Goal: Information Seeking & Learning: Find specific fact

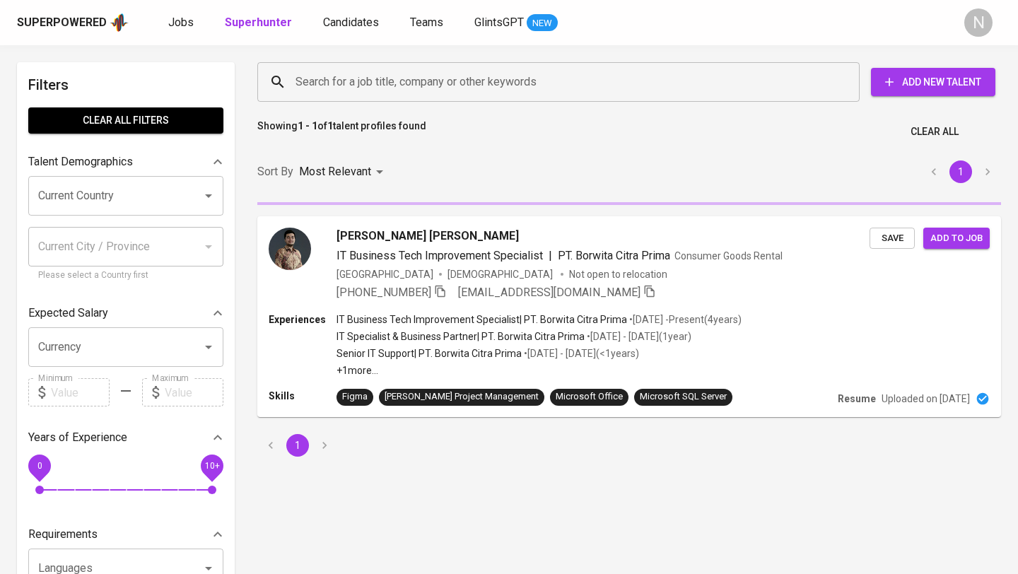
click at [356, 92] on input "Search for a job title, company or other keywords" at bounding box center [562, 82] width 540 height 27
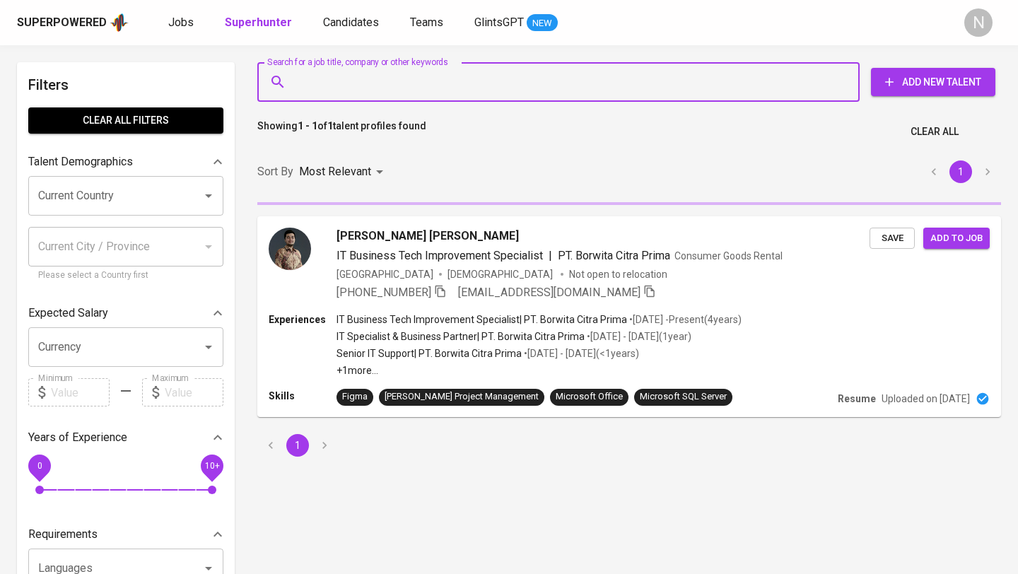
paste input "[EMAIL_ADDRESS][DOMAIN_NAME]"
type input "[EMAIL_ADDRESS][DOMAIN_NAME]"
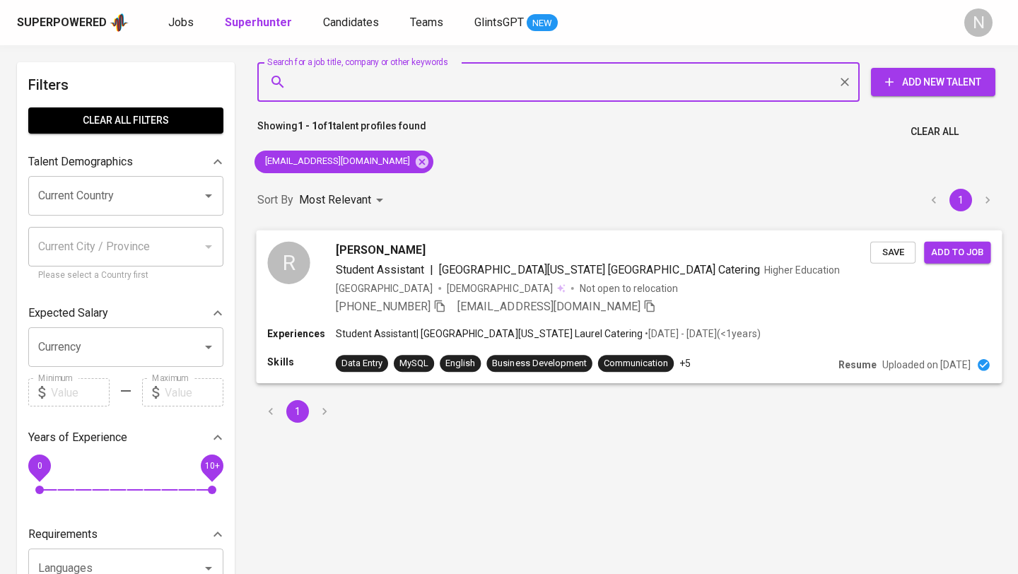
click at [495, 254] on div "[PERSON_NAME]" at bounding box center [603, 249] width 535 height 17
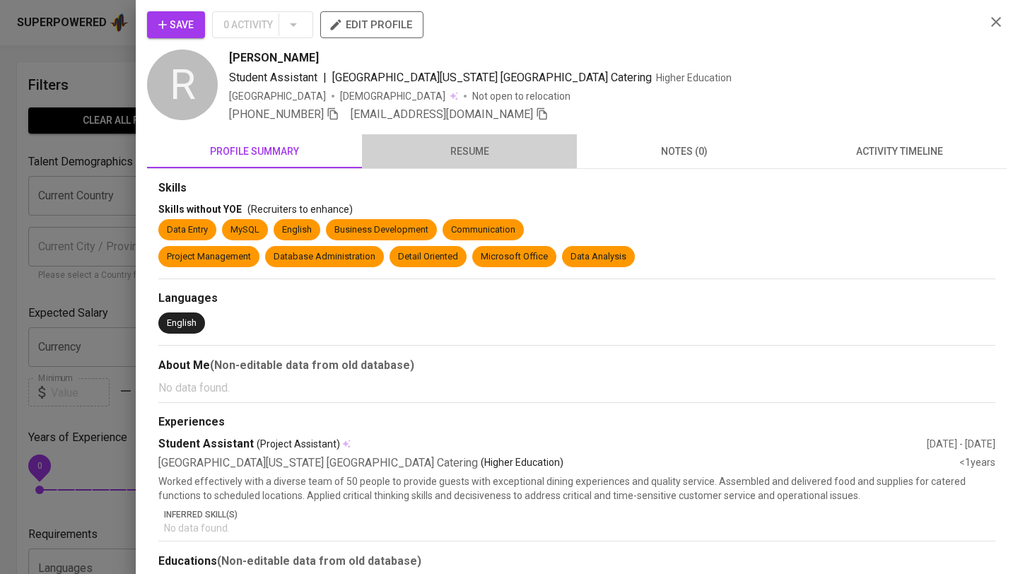
click at [458, 149] on span "resume" at bounding box center [470, 152] width 198 height 18
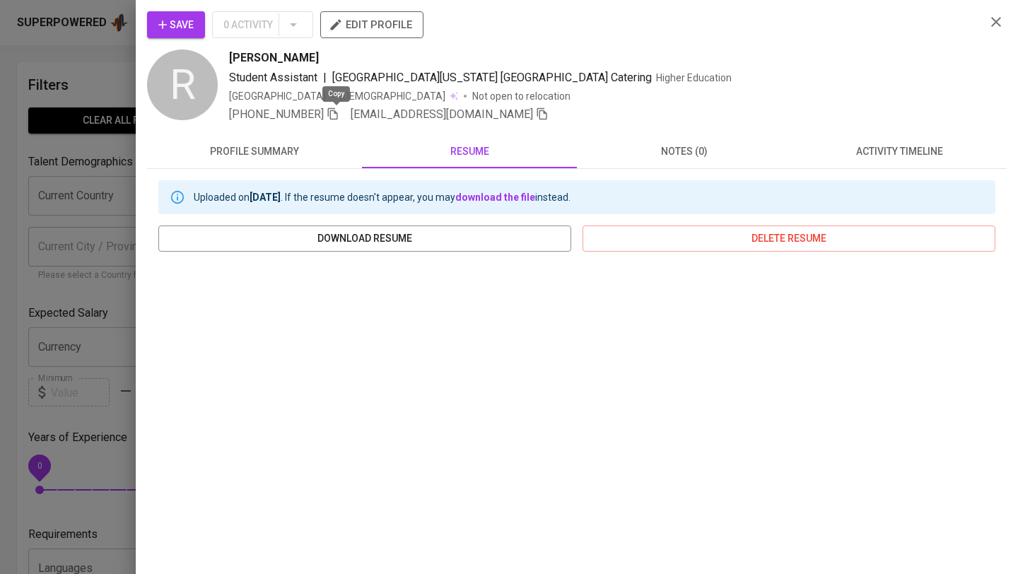
click at [339, 116] on icon "button" at bounding box center [333, 113] width 13 height 13
click at [996, 23] on icon "button" at bounding box center [996, 21] width 17 height 17
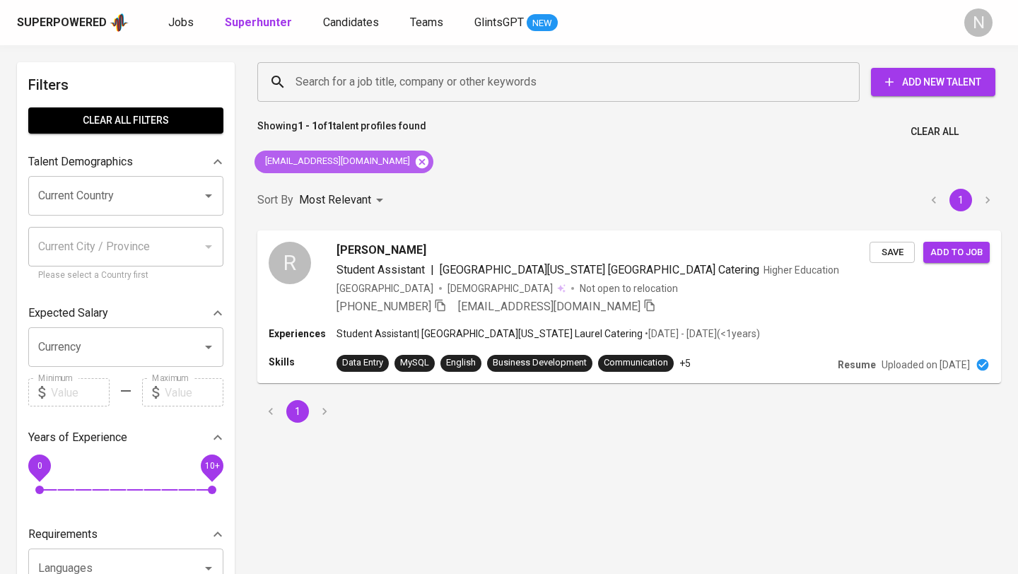
click at [414, 163] on icon at bounding box center [422, 162] width 16 height 16
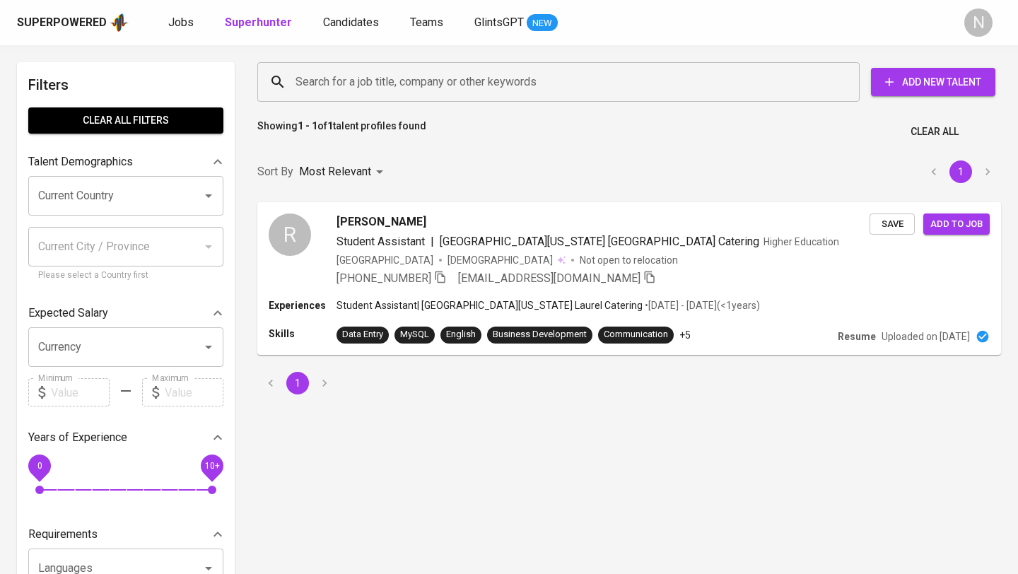
click at [359, 86] on input "Search for a job title, company or other keywords" at bounding box center [562, 82] width 540 height 27
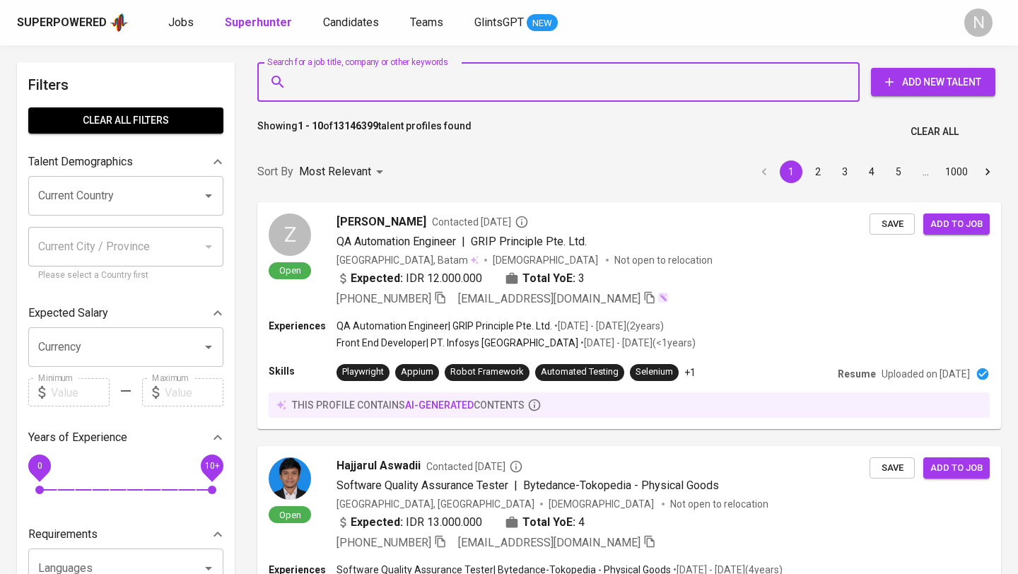
paste input "[EMAIL_ADDRESS][DOMAIN_NAME]"
type input "[EMAIL_ADDRESS][DOMAIN_NAME]"
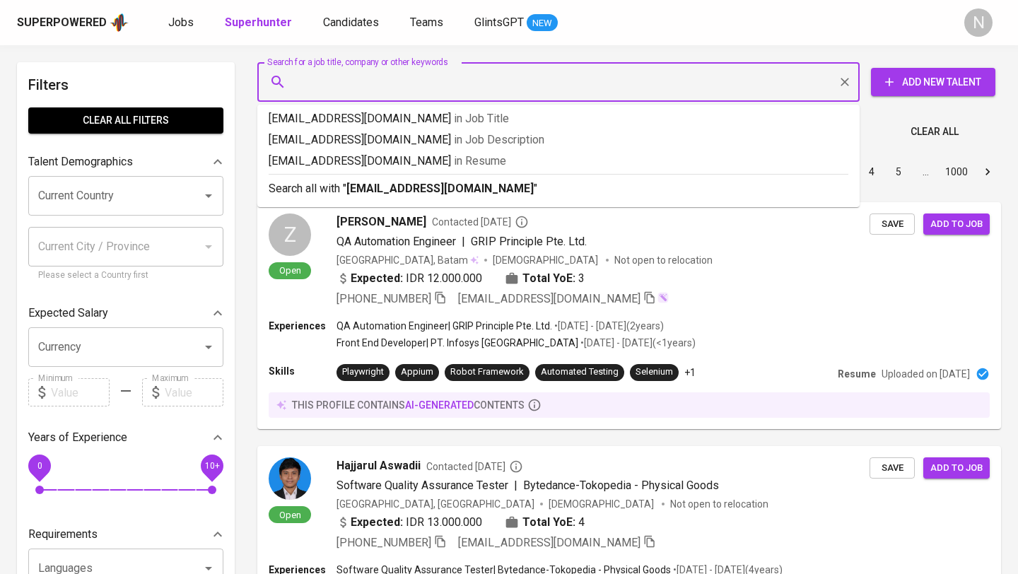
click at [600, 138] on div "Showing 1 - 10 of 13146399 talent profiles found Clear All" at bounding box center [629, 127] width 761 height 35
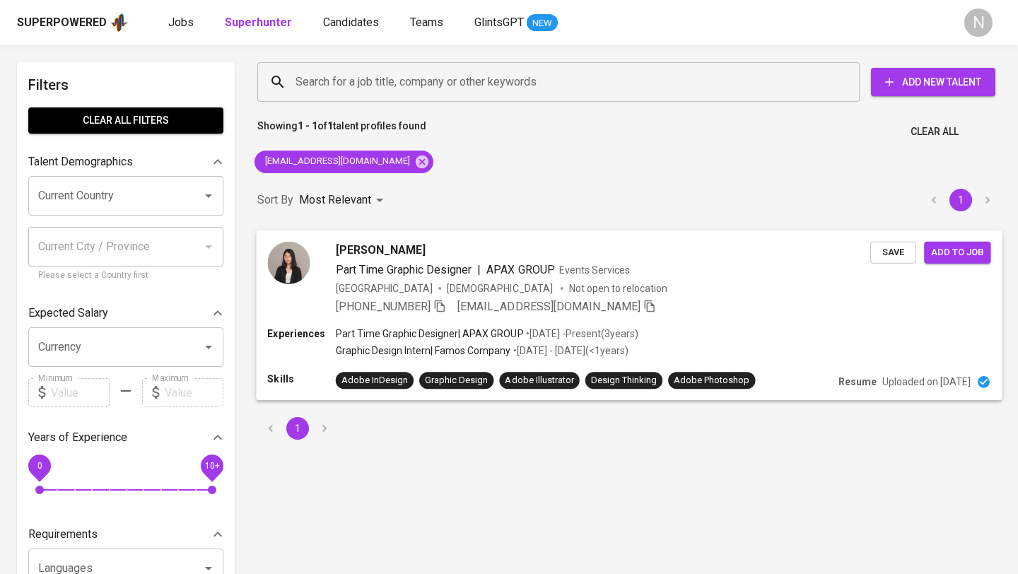
click at [687, 279] on div "Grittie Chelsey Sutandy Part Time Graphic Designer | APAX GROUP Events Services…" at bounding box center [603, 278] width 535 height 74
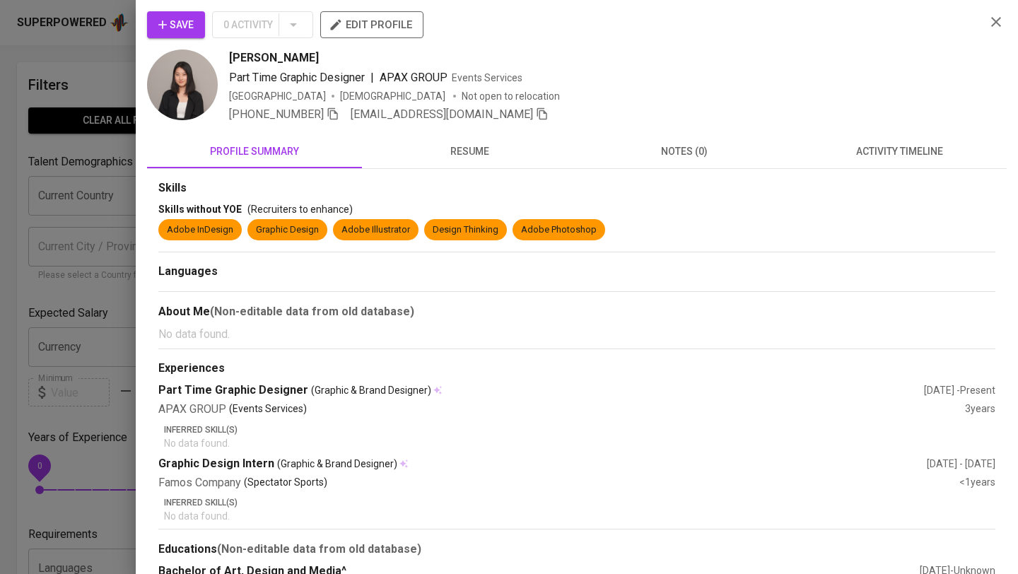
click at [471, 146] on span "resume" at bounding box center [470, 152] width 198 height 18
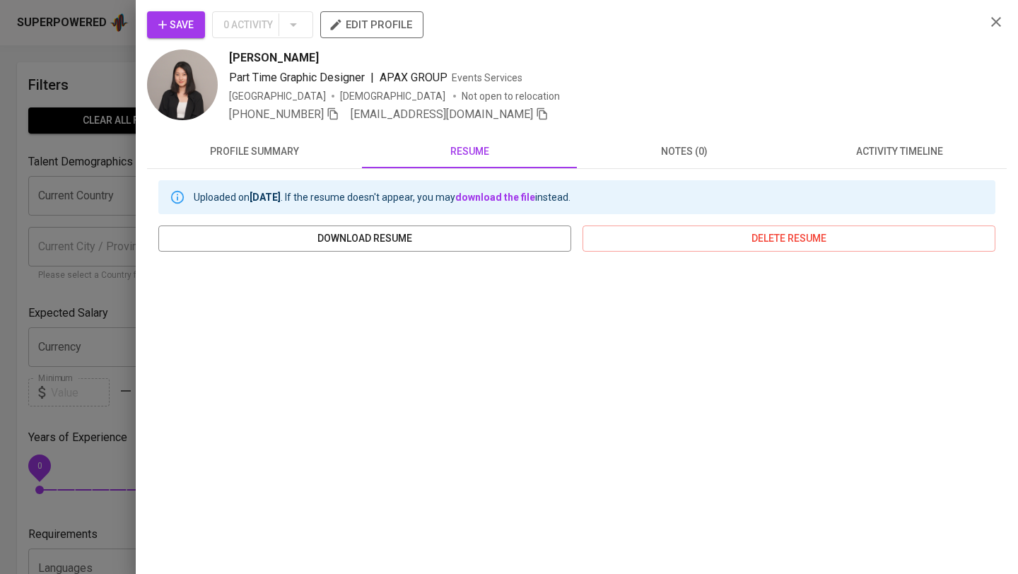
click at [994, 25] on icon "button" at bounding box center [996, 22] width 10 height 10
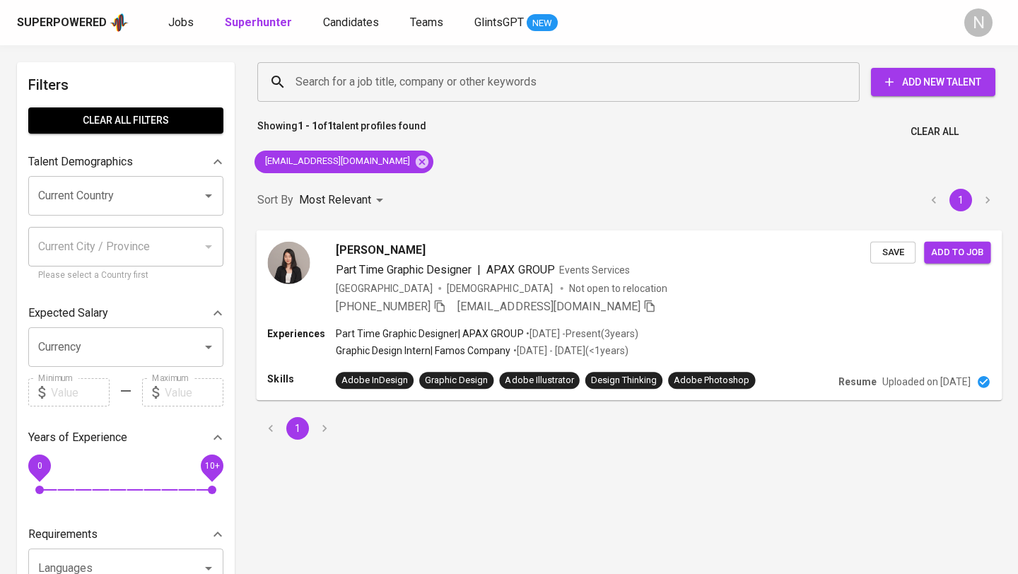
click at [509, 277] on span "APAX GROUP" at bounding box center [521, 269] width 68 height 17
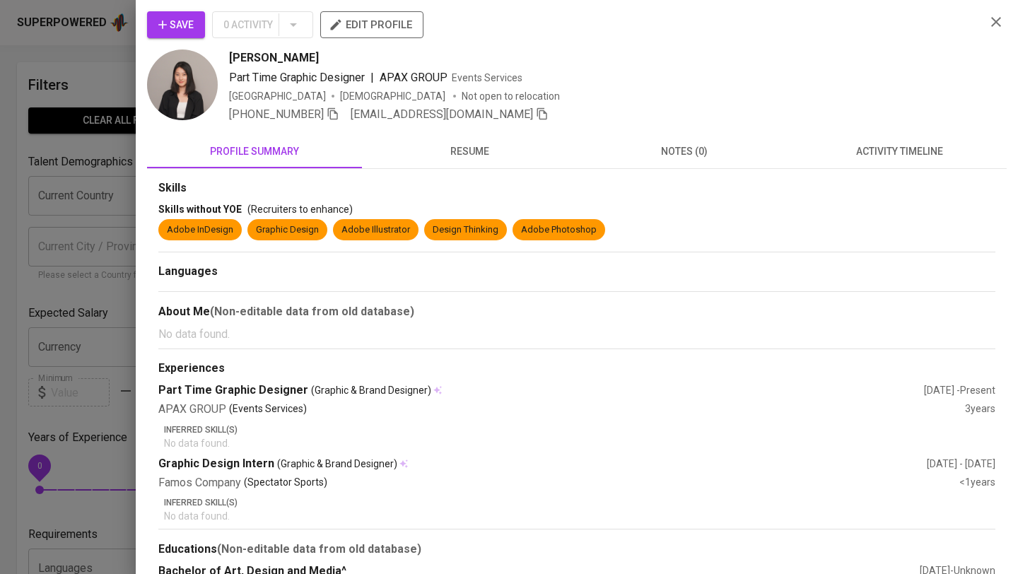
click at [462, 156] on span "resume" at bounding box center [470, 152] width 198 height 18
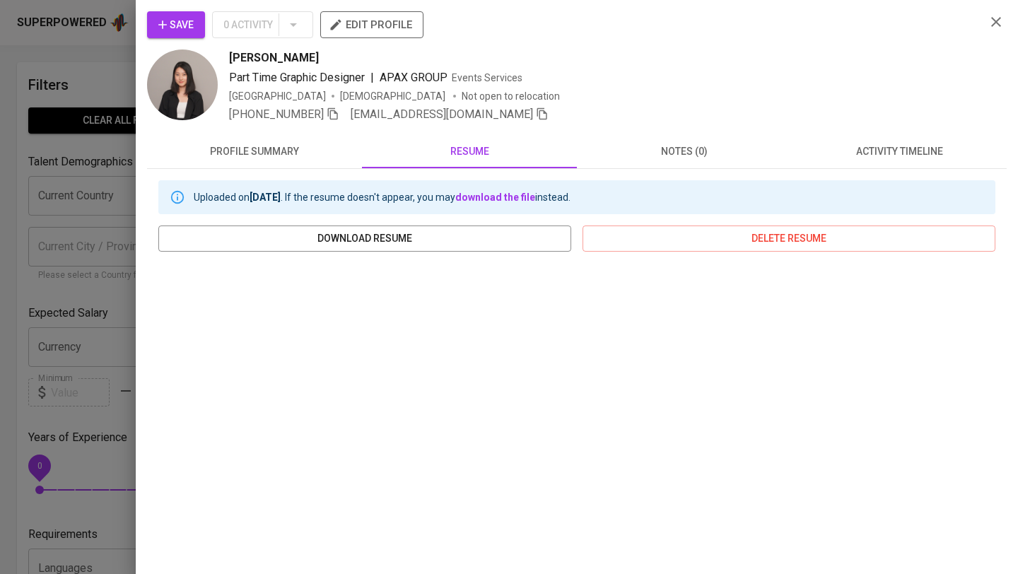
click at [334, 112] on icon "button" at bounding box center [333, 113] width 13 height 13
click at [989, 23] on icon "button" at bounding box center [996, 21] width 17 height 17
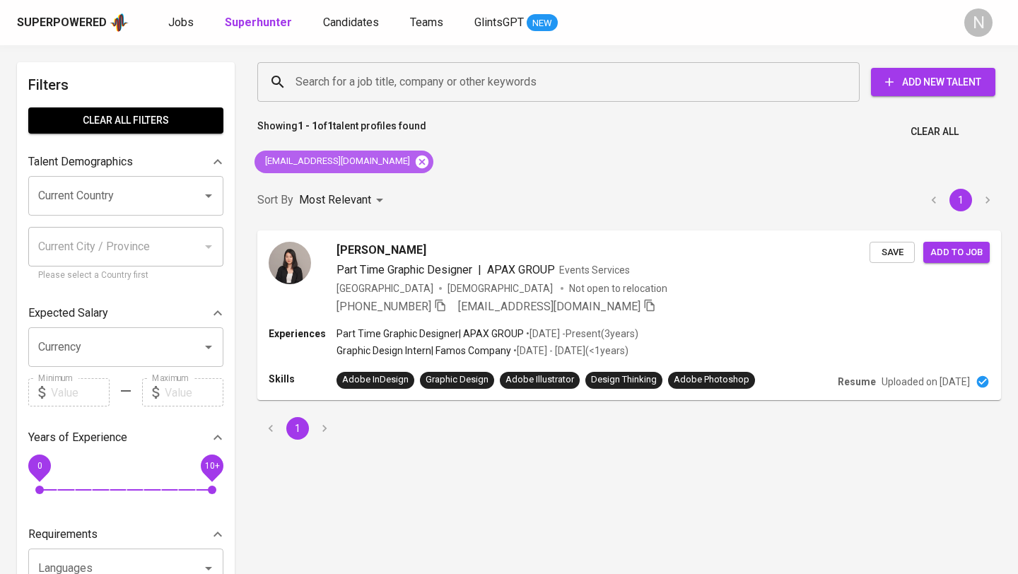
click at [414, 163] on icon at bounding box center [422, 162] width 16 height 16
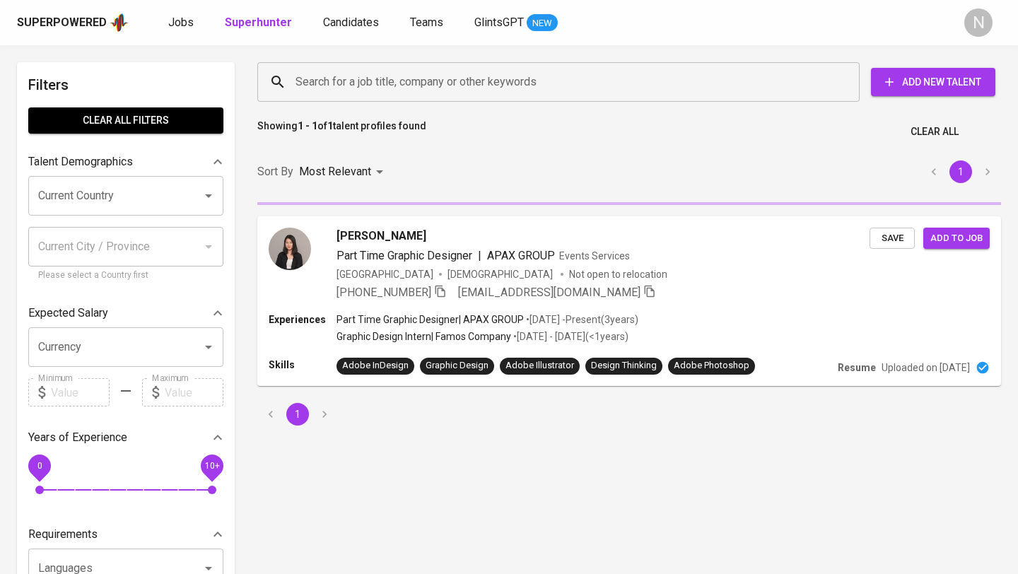
click at [349, 89] on input "Search for a job title, company or other keywords" at bounding box center [562, 82] width 540 height 27
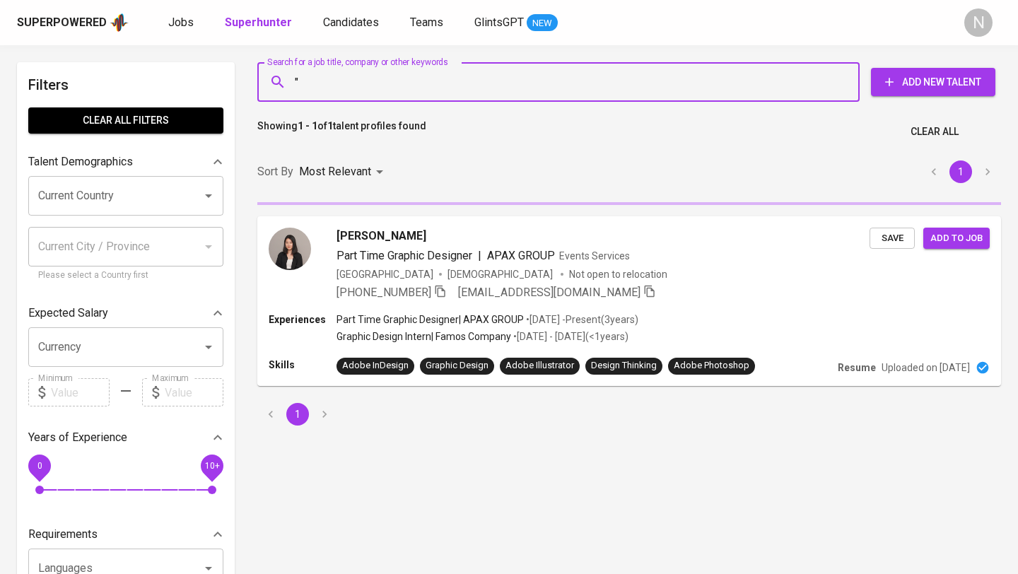
paste input "[PERSON_NAME]"
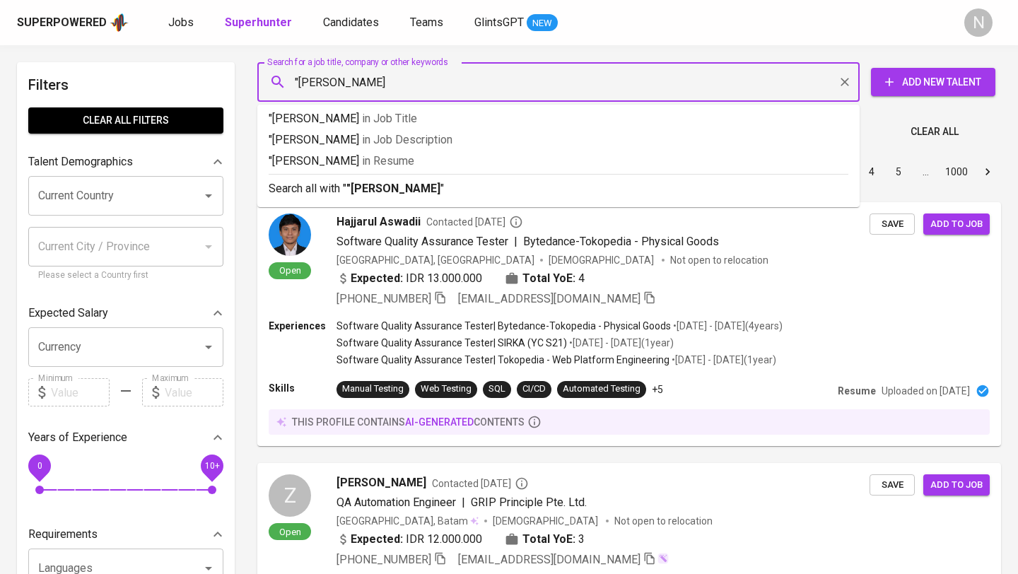
type input ""[PERSON_NAME]""
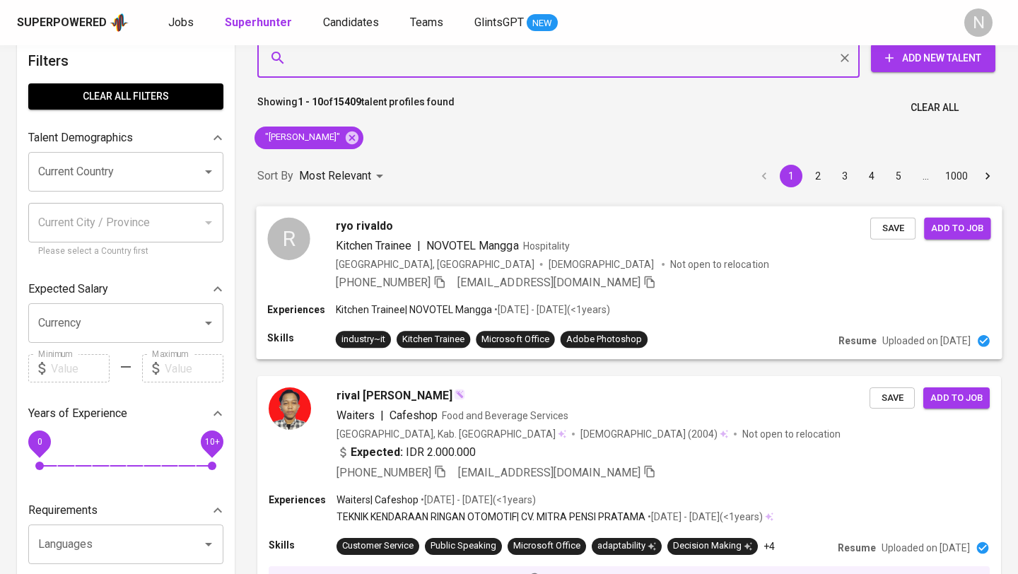
scroll to position [32, 0]
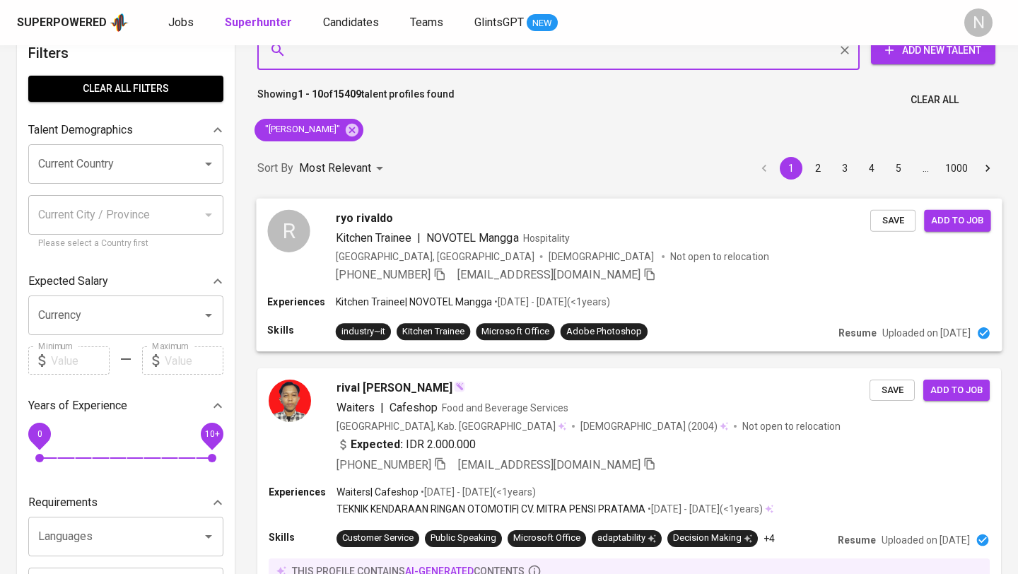
click at [673, 262] on div "[GEOGRAPHIC_DATA], [GEOGRAPHIC_DATA] [DEMOGRAPHIC_DATA] Not open to relocation" at bounding box center [603, 256] width 535 height 14
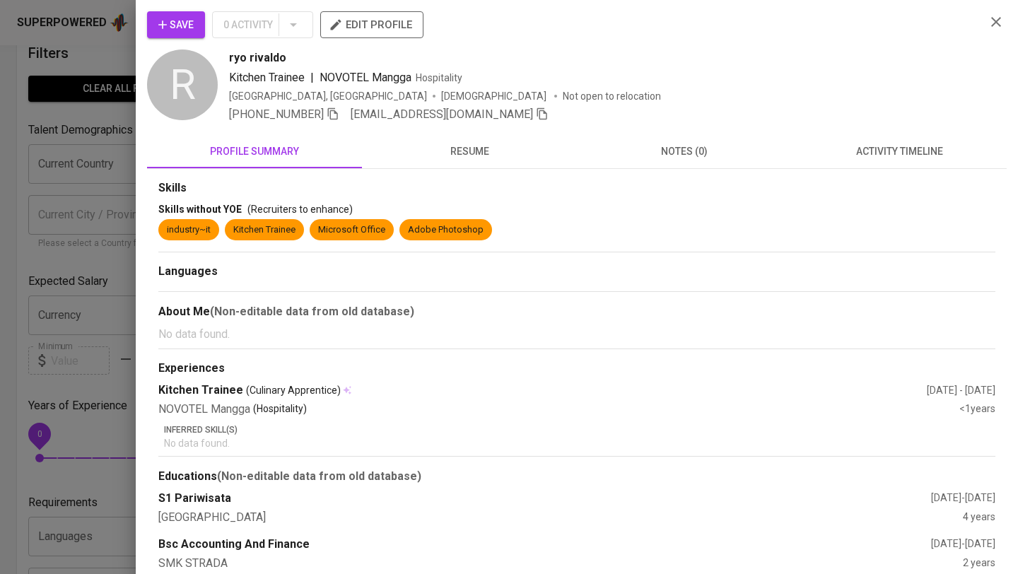
scroll to position [21, 0]
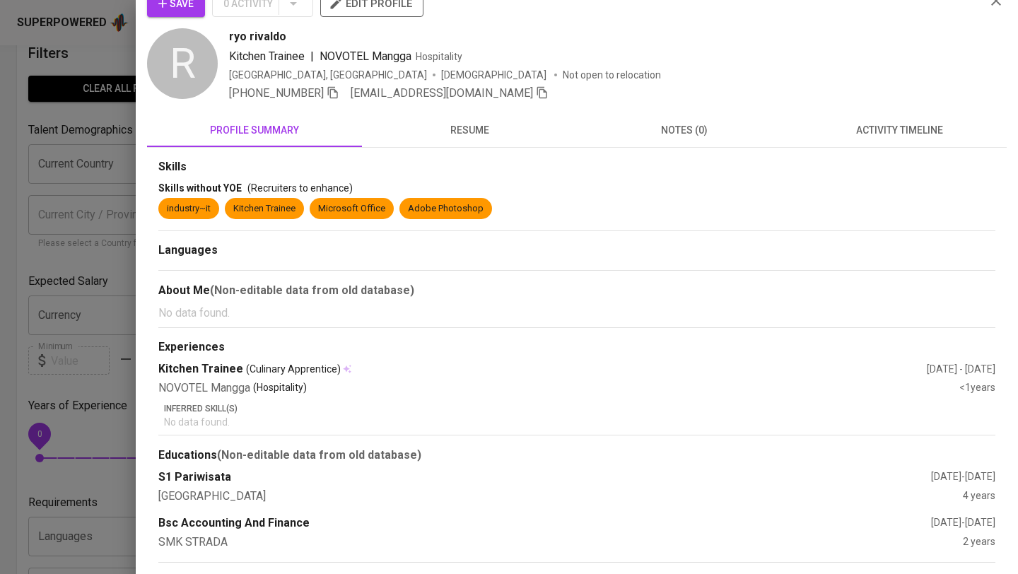
click at [467, 138] on span "resume" at bounding box center [470, 131] width 198 height 18
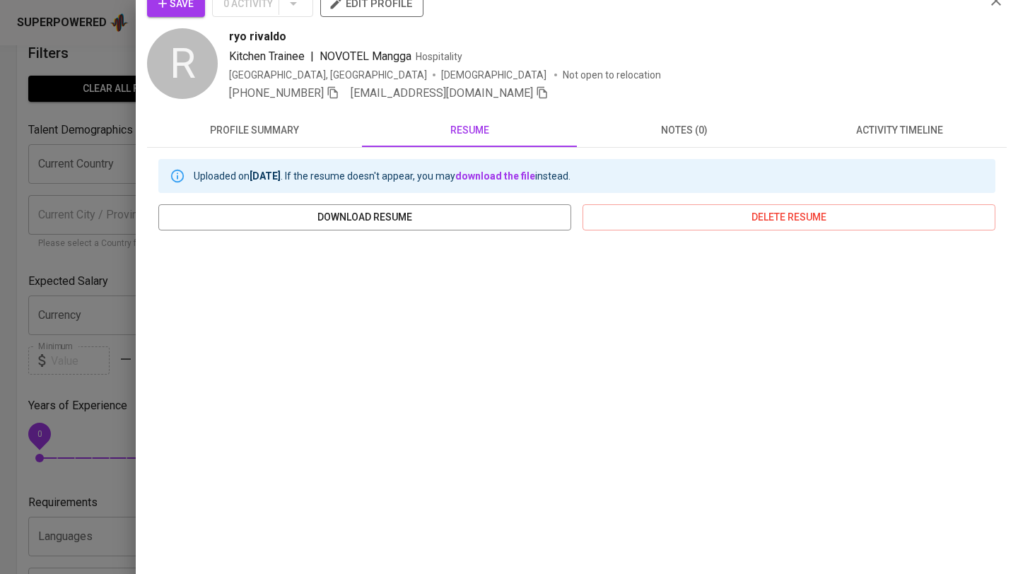
click at [72, 381] on div at bounding box center [509, 287] width 1018 height 574
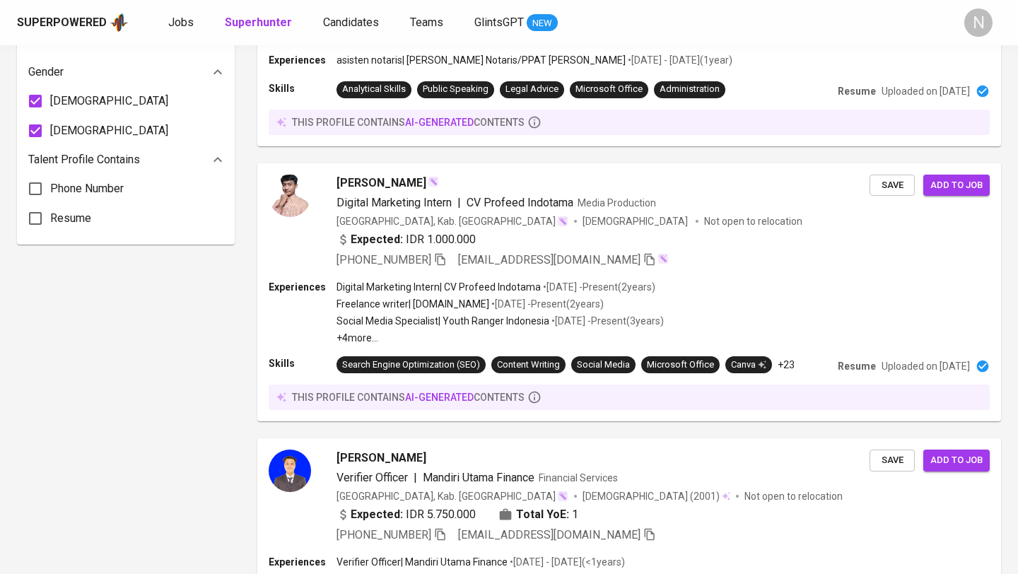
scroll to position [981, 0]
